Goal: Task Accomplishment & Management: Complete application form

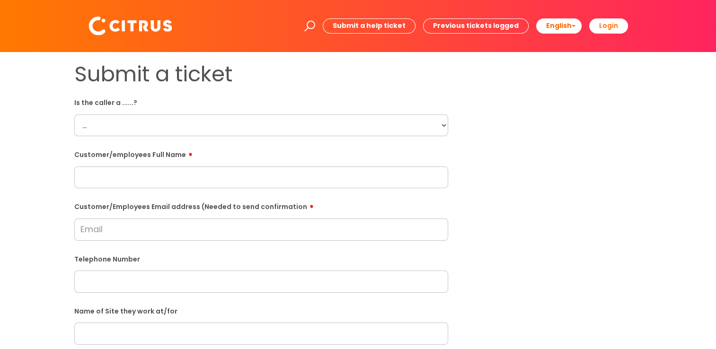
click at [287, 145] on form "Is the caller a ......? ... Citrus Customer Citrus Employee [DEMOGRAPHIC_DATA] …" at bounding box center [261, 343] width 374 height 496
click at [285, 133] on select "... Citrus Customer Citrus Employee [DEMOGRAPHIC_DATA] Supplier" at bounding box center [261, 126] width 374 height 22
select select "Citrus Employee"
click at [74, 115] on select "... Citrus Customer Citrus Employee [DEMOGRAPHIC_DATA] Supplier" at bounding box center [261, 126] width 374 height 22
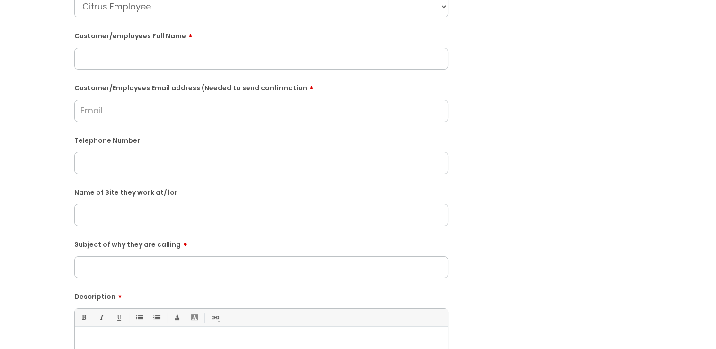
scroll to position [237, 0]
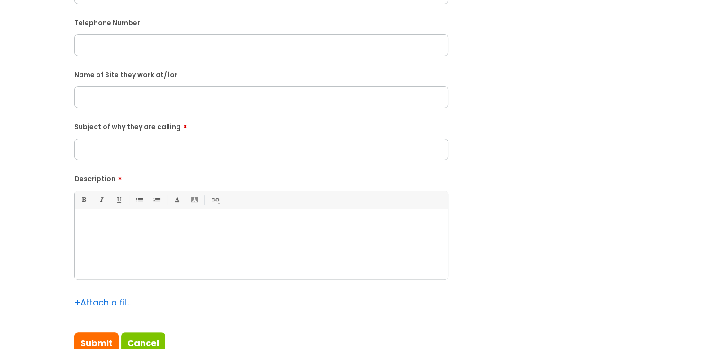
click at [150, 218] on div at bounding box center [261, 246] width 373 height 65
click at [109, 106] on input "text" at bounding box center [261, 97] width 374 height 22
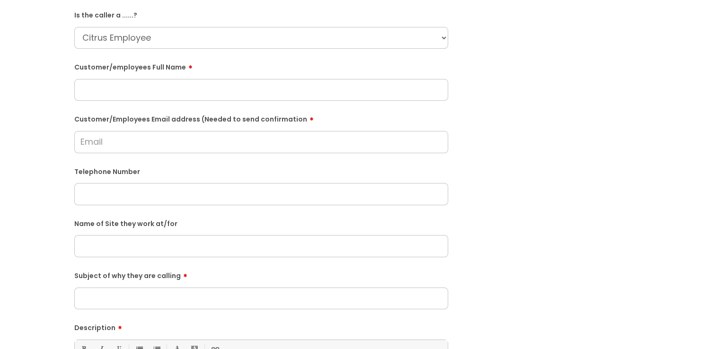
scroll to position [0, 0]
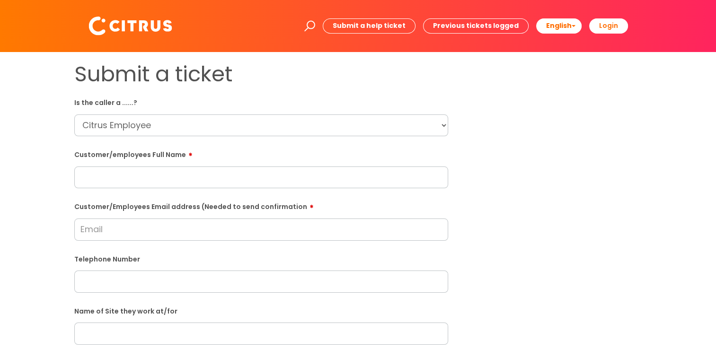
drag, startPoint x: 157, startPoint y: 202, endPoint x: 157, endPoint y: 188, distance: 13.7
click at [157, 201] on label "Customer/Employees Email address (Needed to send confirmation" at bounding box center [261, 205] width 374 height 11
click at [157, 219] on input "Customer/Employees Email address (Needed to send confirmation" at bounding box center [261, 230] width 374 height 22
click at [157, 188] on input "text" at bounding box center [261, 178] width 374 height 22
paste input "[PERSON_NAME]"
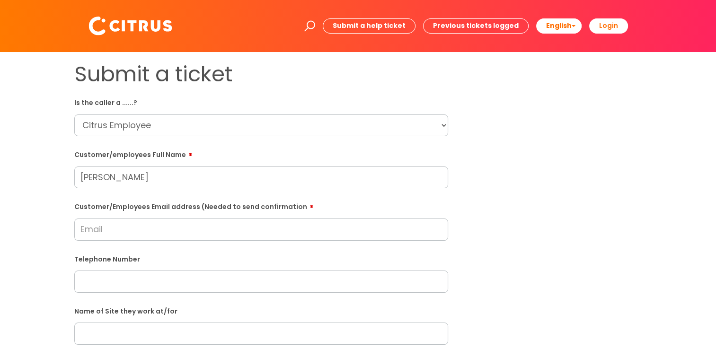
type input "[PERSON_NAME]"
click at [154, 232] on input "Customer/Employees Email address (Needed to send confirmation" at bounding box center [261, 230] width 374 height 22
click at [155, 276] on input "text" at bounding box center [261, 282] width 374 height 22
paste input "07776704104"
type input "07776704104"
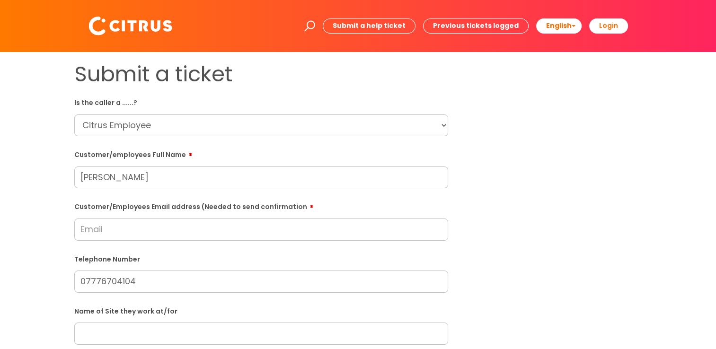
click at [169, 179] on input "[PERSON_NAME]" at bounding box center [261, 178] width 374 height 22
click at [142, 178] on input "Prasad [PERSON_NAME]" at bounding box center [261, 178] width 374 height 22
click at [143, 176] on input "Prasad [PERSON_NAME]" at bounding box center [261, 178] width 374 height 22
type input "[PERSON_NAME]"
click at [104, 219] on div "Customer/Employees Email address (Needed to send confirmation" at bounding box center [261, 220] width 374 height 42
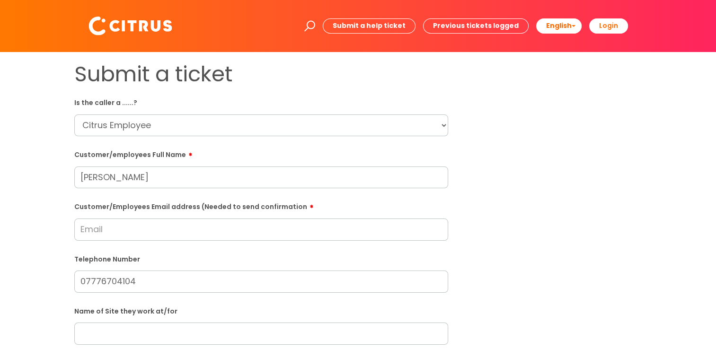
click at [80, 228] on input "Customer/Employees Email address (Needed to send confirmation" at bounding box center [261, 230] width 374 height 22
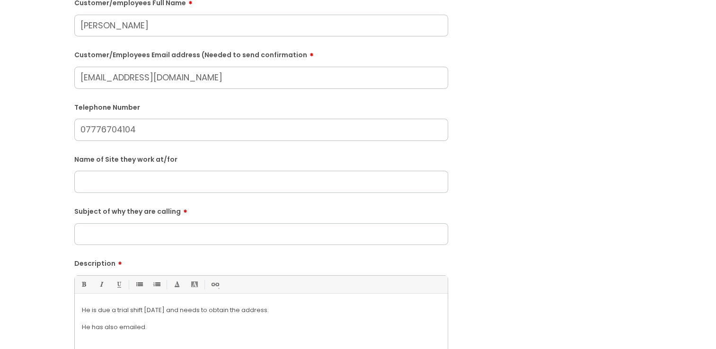
scroll to position [189, 0]
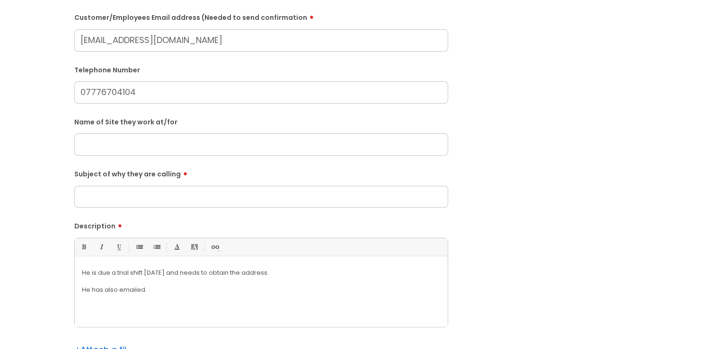
type input "[EMAIL_ADDRESS][DOMAIN_NAME]"
click at [171, 139] on input "text" at bounding box center [261, 144] width 374 height 22
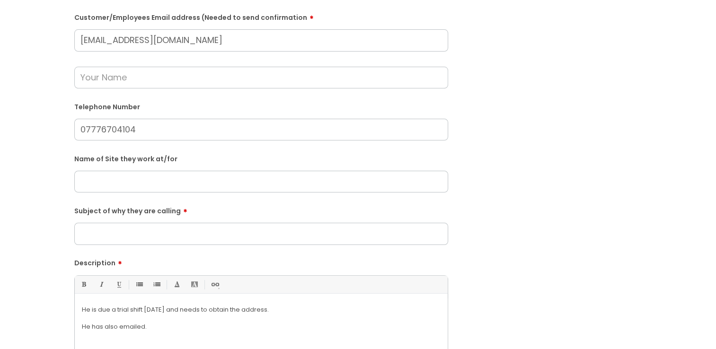
click at [156, 227] on input "Subject of why they are calling" at bounding box center [261, 234] width 374 height 22
type input "Confirmation of Site."
click at [271, 185] on input "text" at bounding box center [261, 182] width 374 height 22
type input "He does not know."
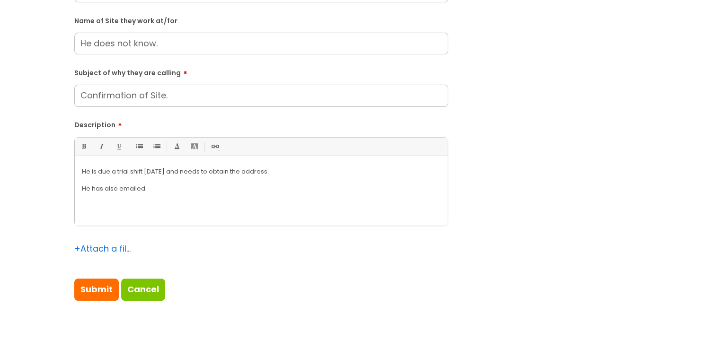
scroll to position [473, 0]
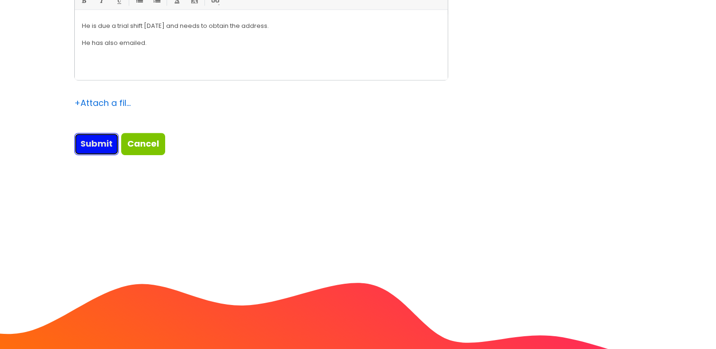
click at [97, 149] on input "Submit" at bounding box center [96, 144] width 44 height 22
type input "Please Wait..."
